Goal: Task Accomplishment & Management: Use online tool/utility

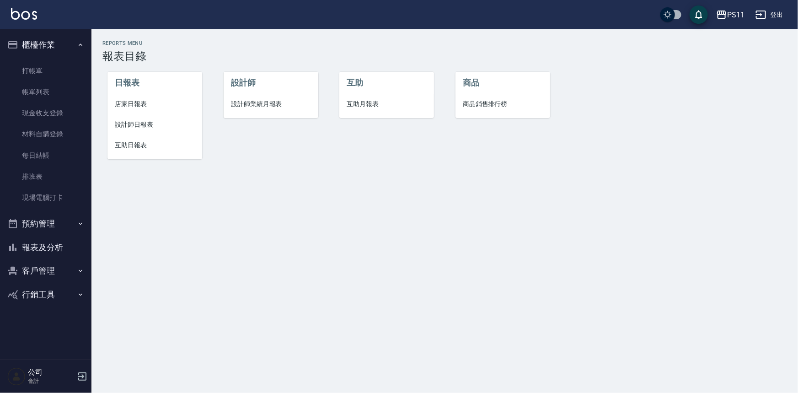
click at [60, 247] on button "報表及分析" at bounding box center [46, 248] width 84 height 24
click at [129, 102] on span "店家日報表" at bounding box center [155, 104] width 80 height 10
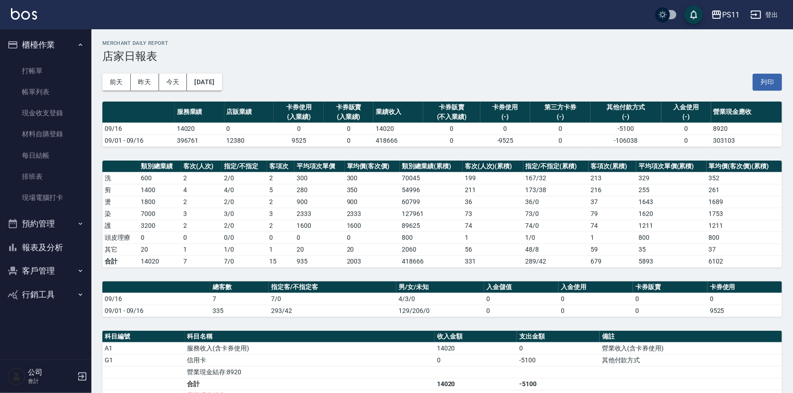
click at [57, 253] on button "報表及分析" at bounding box center [46, 248] width 84 height 24
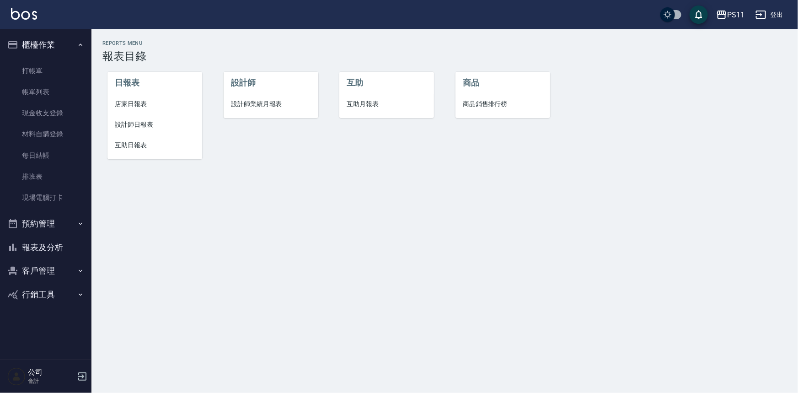
click at [153, 123] on span "設計師日報表" at bounding box center [155, 125] width 80 height 10
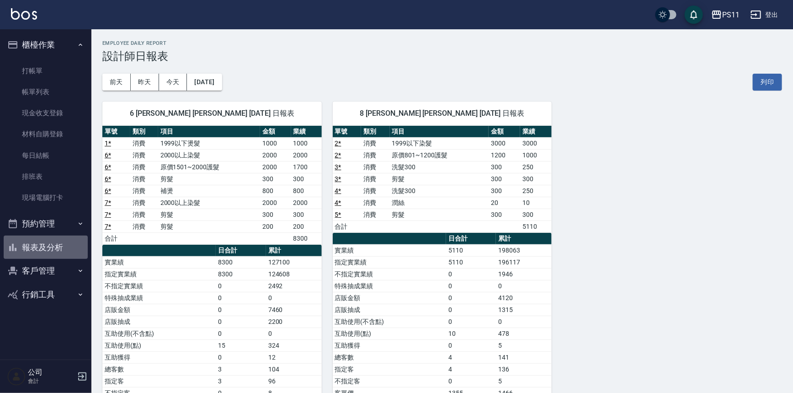
click at [56, 250] on button "報表及分析" at bounding box center [46, 248] width 84 height 24
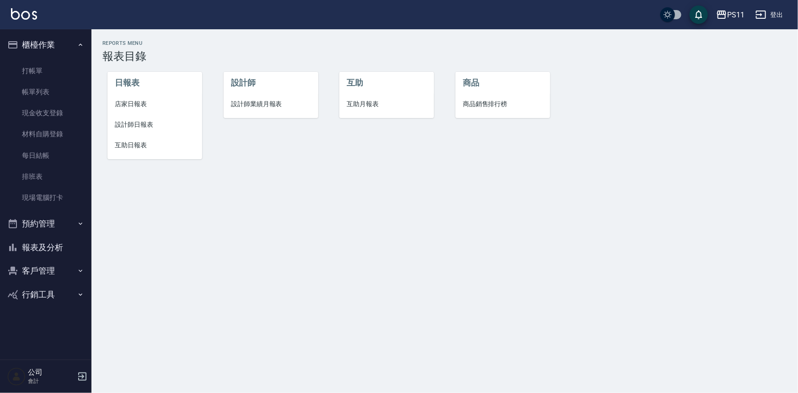
click at [141, 104] on span "店家日報表" at bounding box center [155, 104] width 80 height 10
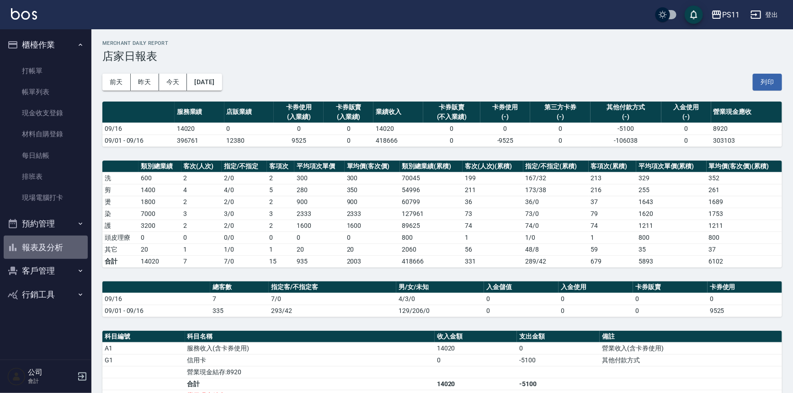
click at [48, 252] on button "報表及分析" at bounding box center [46, 248] width 84 height 24
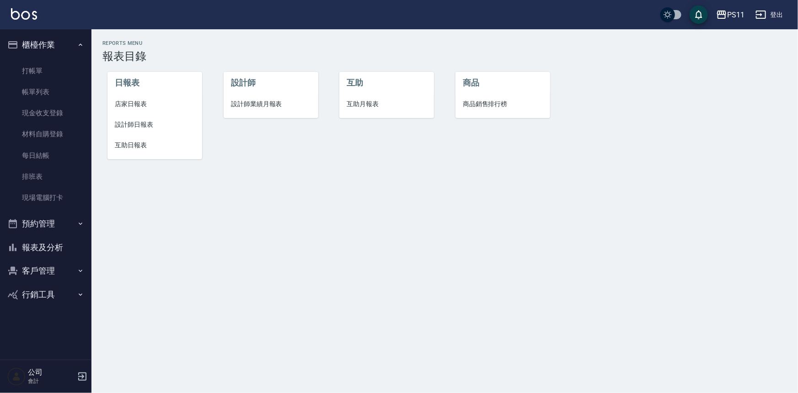
click at [132, 109] on li "店家日報表" at bounding box center [154, 104] width 95 height 21
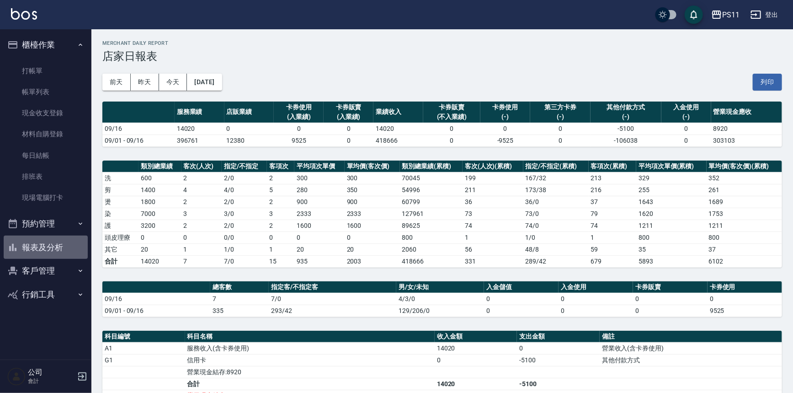
click at [47, 254] on button "報表及分析" at bounding box center [46, 248] width 84 height 24
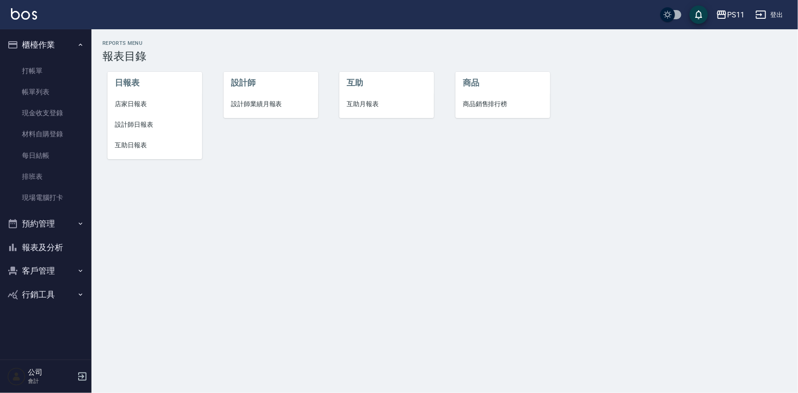
click at [127, 134] on li "設計師日報表" at bounding box center [154, 124] width 95 height 21
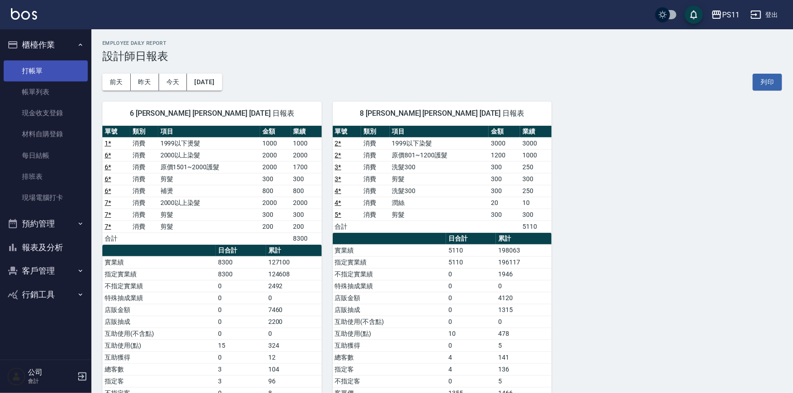
click at [63, 73] on link "打帳單" at bounding box center [46, 70] width 84 height 21
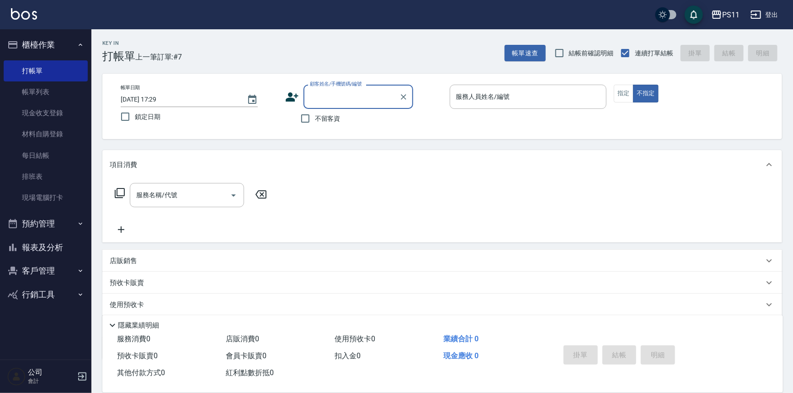
click at [122, 264] on p "店販銷售" at bounding box center [123, 261] width 27 height 10
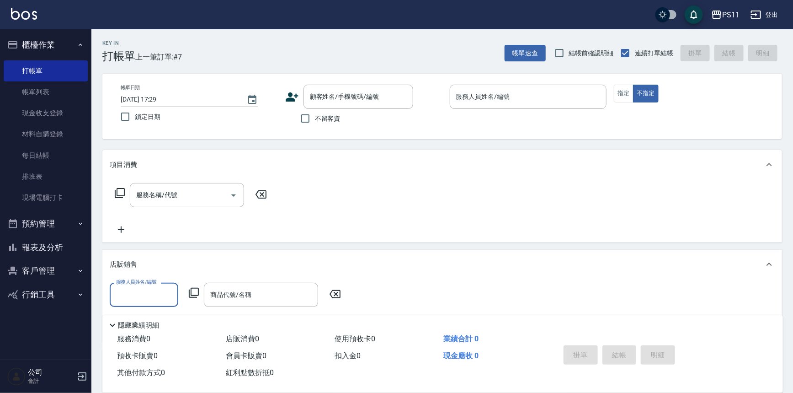
click at [132, 284] on label "服務人員姓名/編號" at bounding box center [136, 281] width 40 height 7
click at [132, 287] on input "服務人員姓名/編號" at bounding box center [144, 295] width 60 height 16
click at [135, 290] on input "服務人員姓名/編號" at bounding box center [144, 295] width 60 height 16
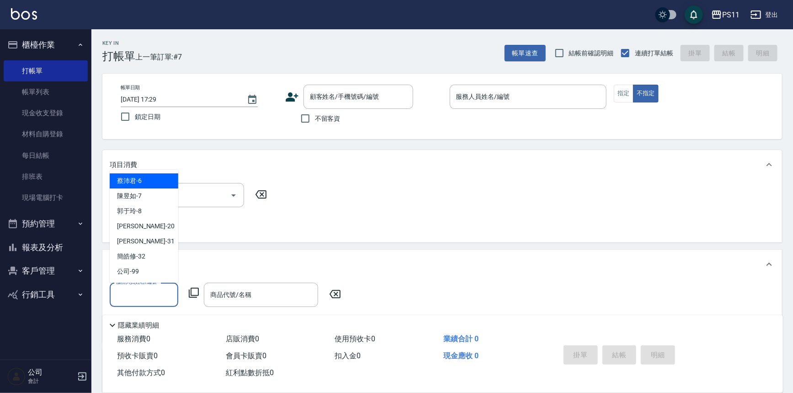
click at [195, 298] on div "服務人員姓名/編號 服務人員姓名/編號 商品代號/名稱 商品代號/名稱" at bounding box center [228, 295] width 237 height 24
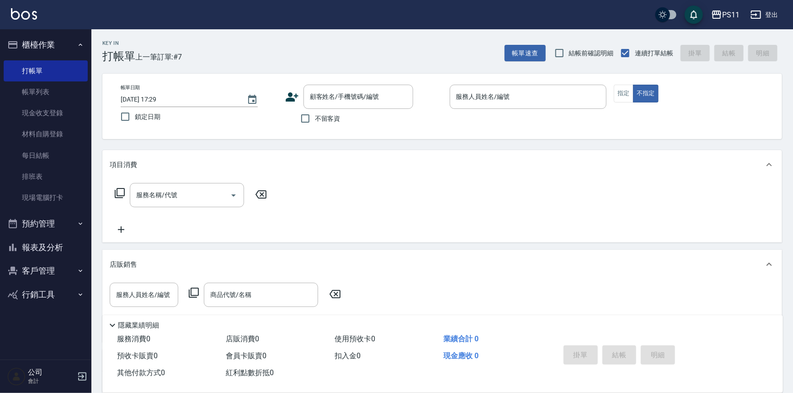
click at [195, 292] on icon at bounding box center [193, 292] width 11 height 11
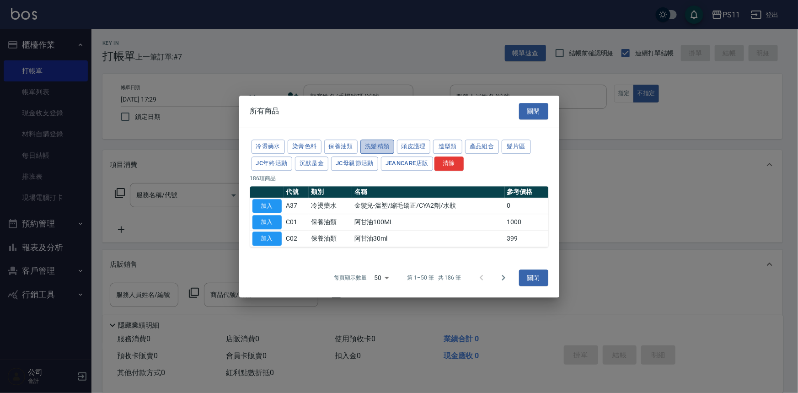
click at [367, 145] on button "洗髮精類" at bounding box center [377, 146] width 34 height 14
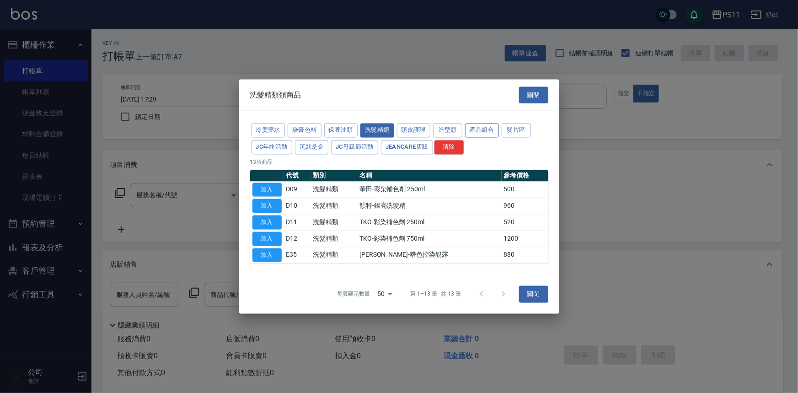
click at [481, 132] on button "產品組合" at bounding box center [482, 130] width 34 height 14
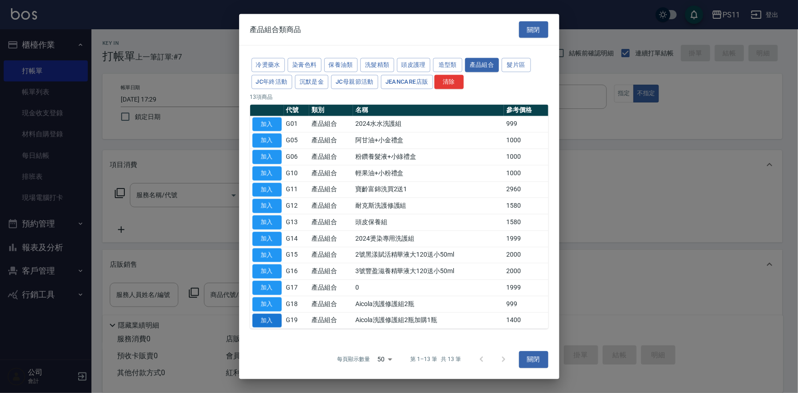
click at [270, 320] on button "加入" at bounding box center [266, 320] width 29 height 14
type input "Aicola洗護修護組2瓶加購1瓶"
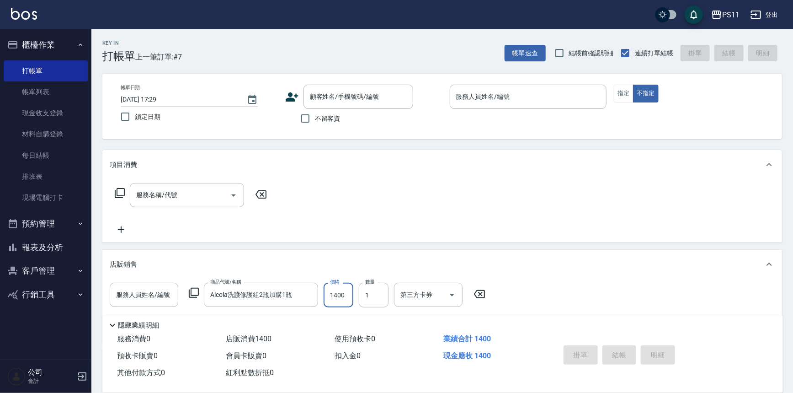
click at [336, 291] on input "1400" at bounding box center [339, 295] width 30 height 25
type input "1200"
click at [333, 96] on input "顧客姓名/手機號碼/編號" at bounding box center [352, 97] width 88 height 16
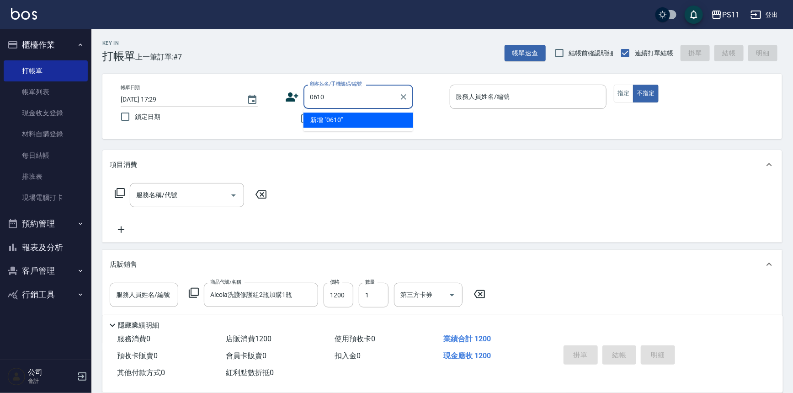
type input "0610"
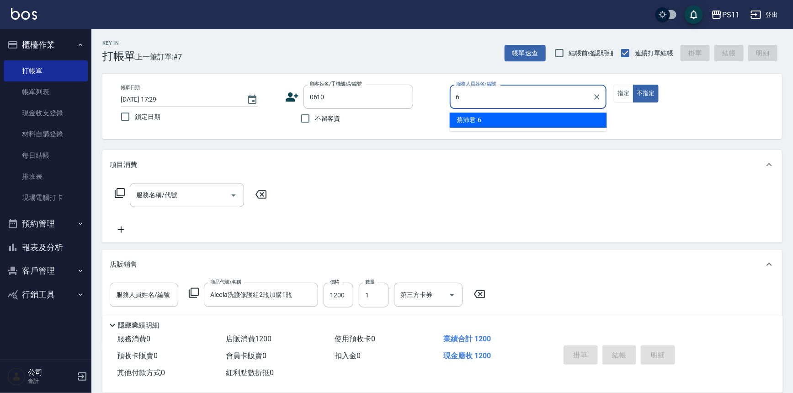
type input "[PERSON_NAME]6"
type button "false"
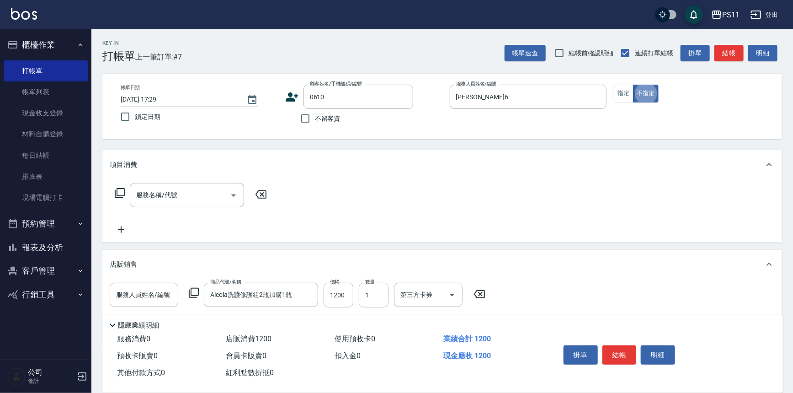
type input "[PERSON_NAME]/0928227845/0610"
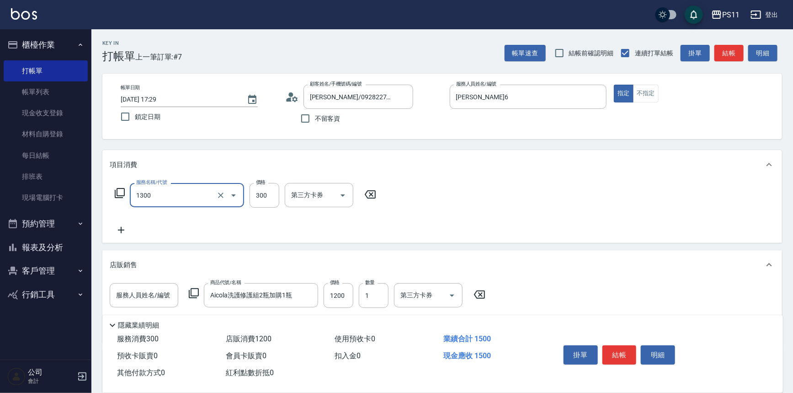
type input "洗髮300(1300)"
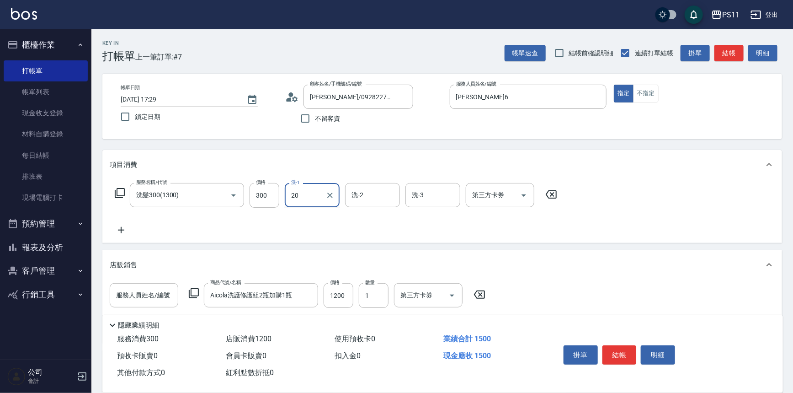
type input "[PERSON_NAME]-20"
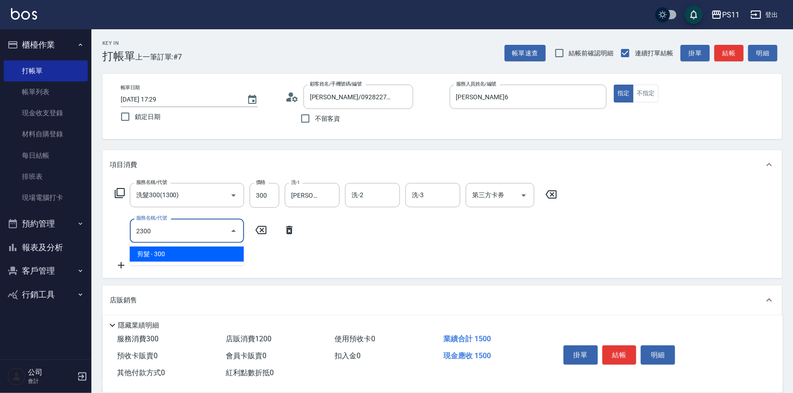
type input "剪髮(2300)"
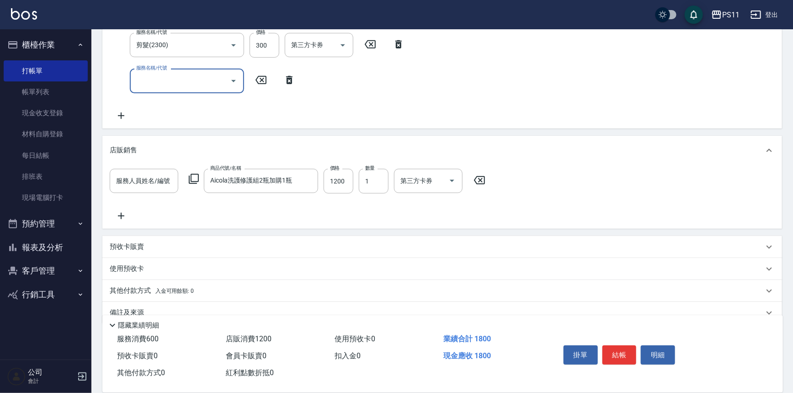
scroll to position [202, 0]
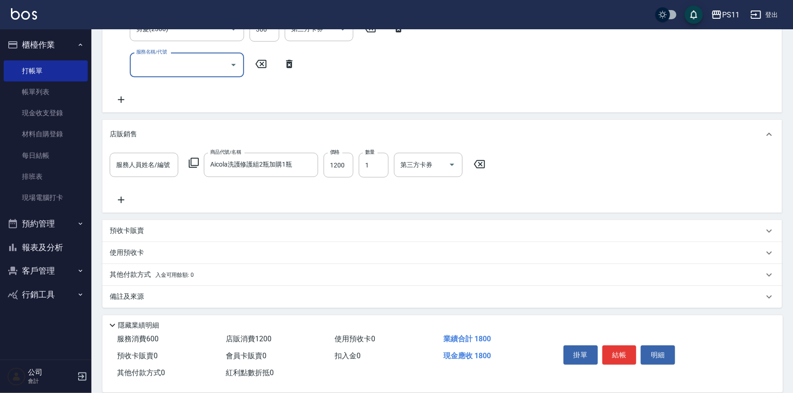
click at [142, 273] on p "其他付款方式 入金可用餘額: 0" at bounding box center [152, 275] width 84 height 10
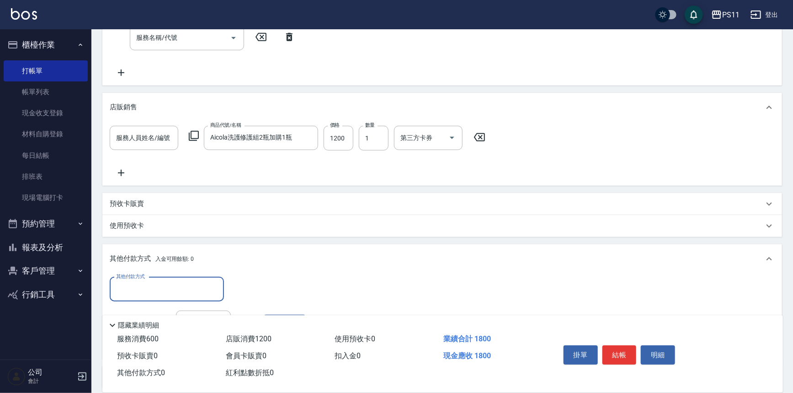
scroll to position [0, 0]
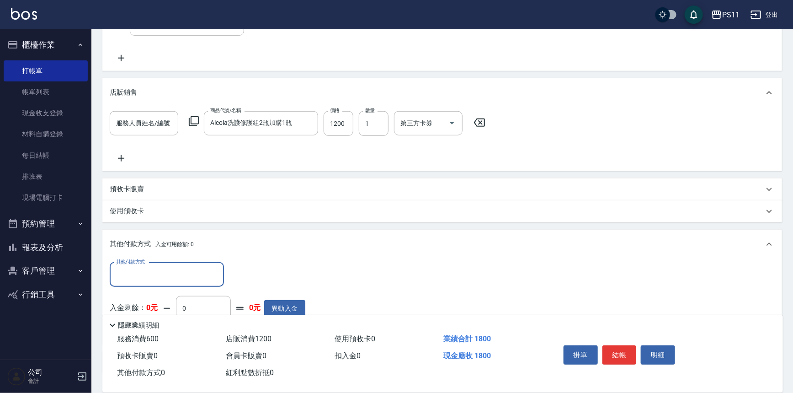
click at [185, 272] on input "其他付款方式" at bounding box center [167, 275] width 106 height 16
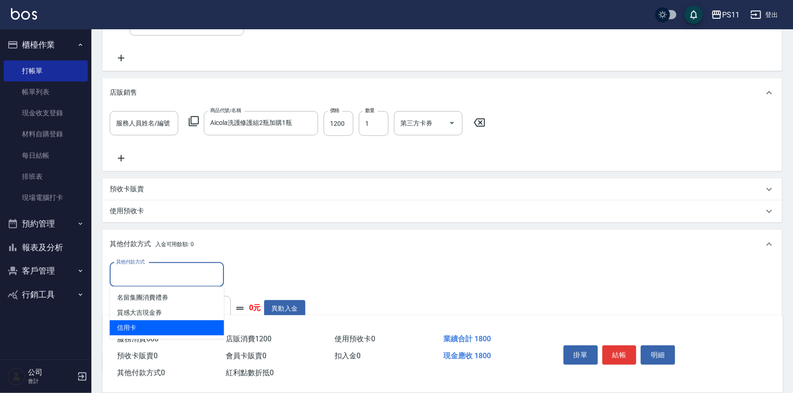
click at [197, 321] on span "信用卡" at bounding box center [167, 327] width 114 height 15
type input "信用卡"
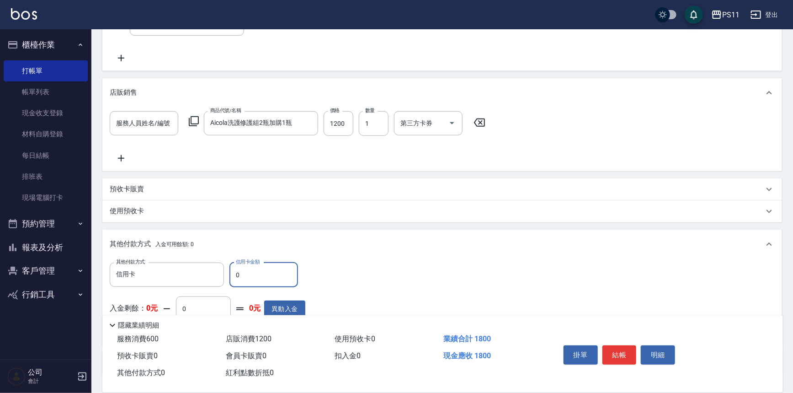
drag, startPoint x: 244, startPoint y: 278, endPoint x: 229, endPoint y: 275, distance: 15.3
click at [230, 275] on input "0" at bounding box center [264, 274] width 69 height 25
type input "1800"
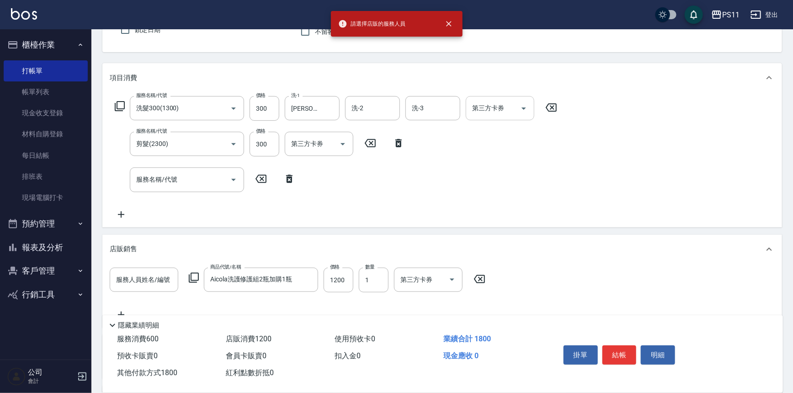
scroll to position [77, 0]
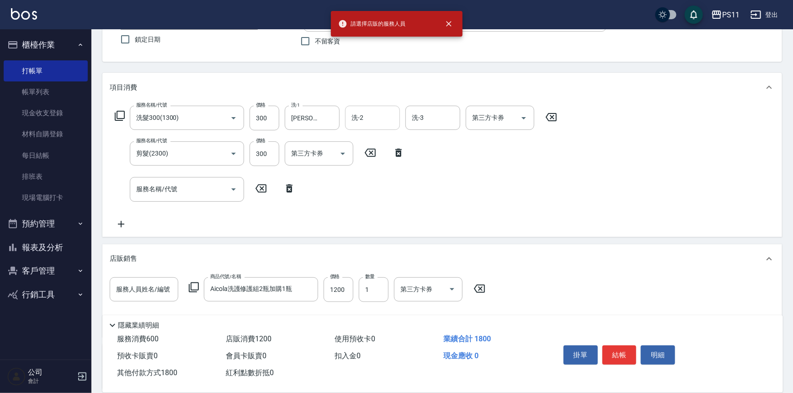
click at [366, 119] on input "洗-2" at bounding box center [372, 118] width 47 height 16
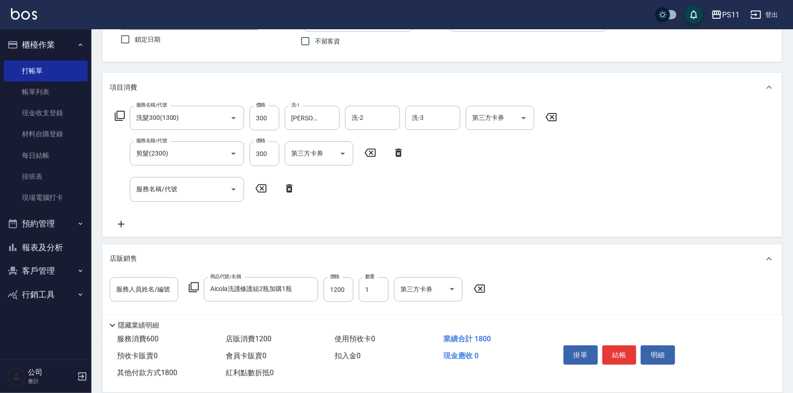
click at [509, 191] on div "服務名稱/代號 洗髮300(1300) 服務名稱/代號 價格 300 價格 洗-1 [PERSON_NAME]-20 洗-1 洗-2 洗-2 洗-3 洗-3 …" at bounding box center [336, 167] width 453 height 123
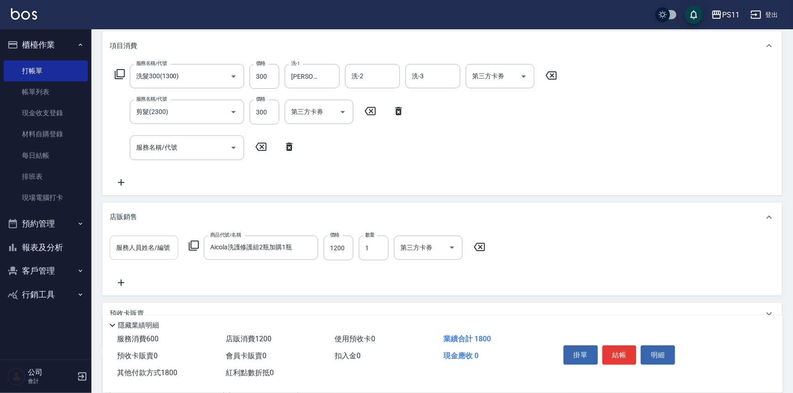
click at [134, 245] on input "服務人員姓名/編號" at bounding box center [144, 248] width 60 height 16
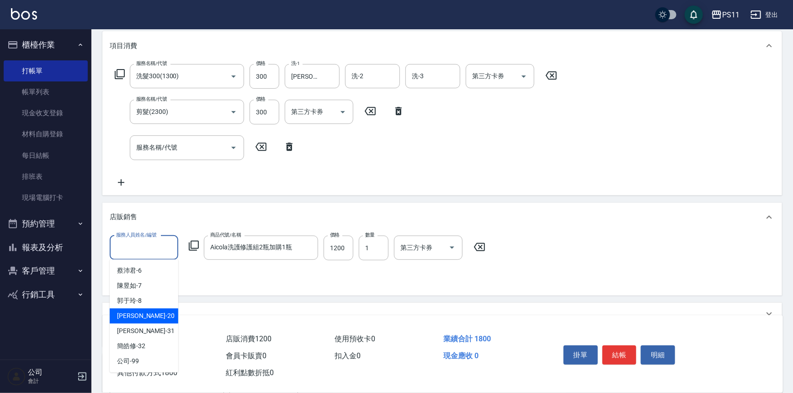
click at [146, 313] on div "[PERSON_NAME] -20" at bounding box center [144, 315] width 69 height 15
type input "[PERSON_NAME]-20"
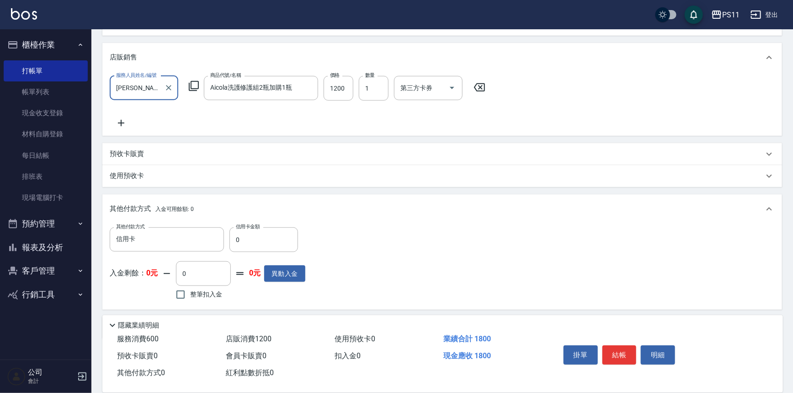
scroll to position [285, 0]
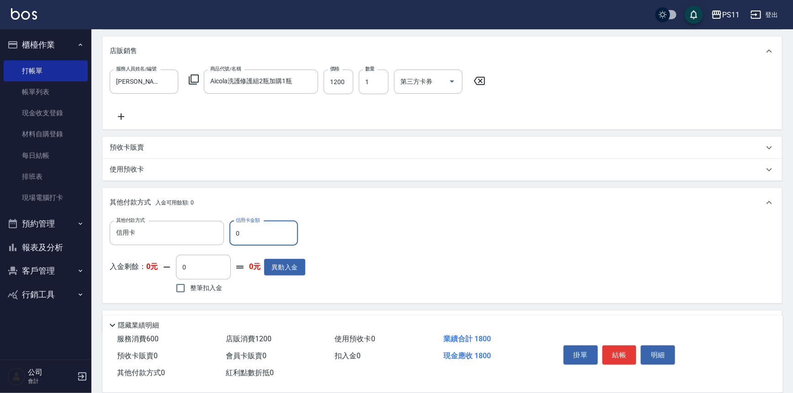
drag, startPoint x: 252, startPoint y: 232, endPoint x: 233, endPoint y: 236, distance: 19.6
click at [233, 236] on input "0" at bounding box center [264, 233] width 69 height 25
type input "1800"
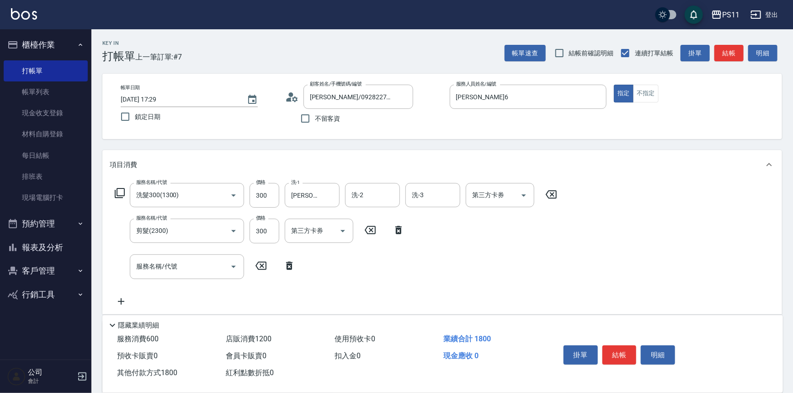
scroll to position [208, 0]
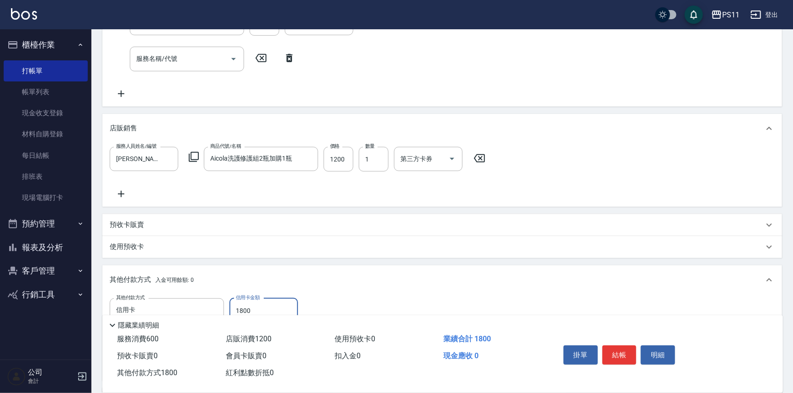
click at [617, 356] on button "結帳" at bounding box center [620, 354] width 34 height 19
type input "[DATE] 17:32"
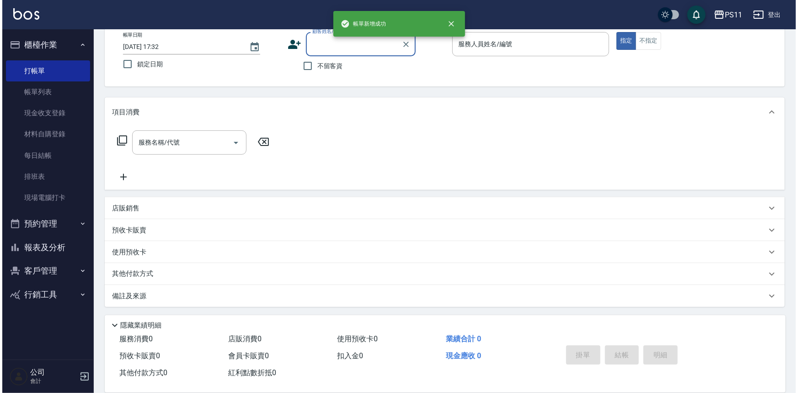
scroll to position [0, 0]
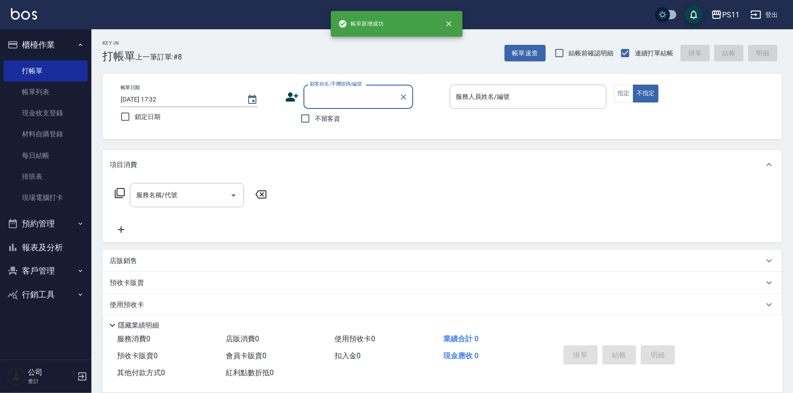
drag, startPoint x: 54, startPoint y: 254, endPoint x: 58, endPoint y: 248, distance: 7.2
click at [54, 254] on button "報表及分析" at bounding box center [46, 248] width 84 height 24
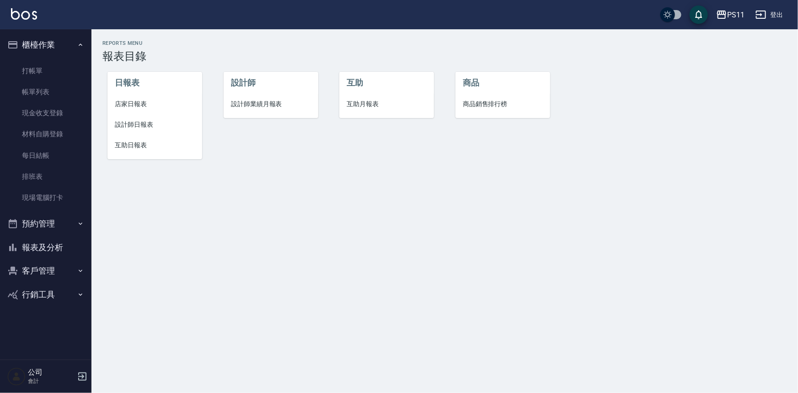
click at [127, 128] on span "設計師日報表" at bounding box center [155, 125] width 80 height 10
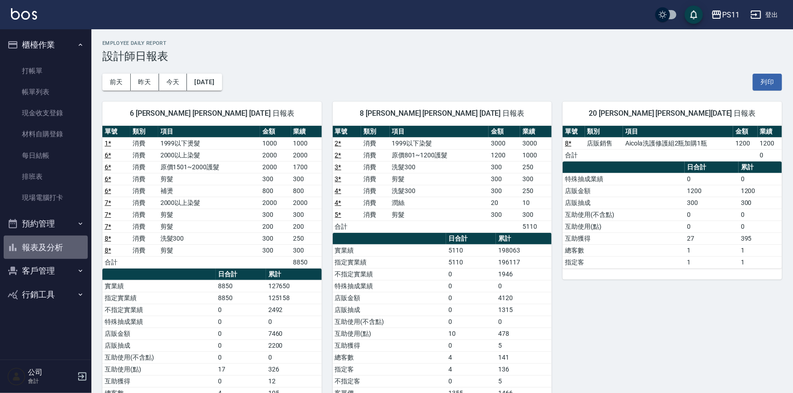
click at [44, 247] on button "報表及分析" at bounding box center [46, 248] width 84 height 24
